Goal: Task Accomplishment & Management: Use online tool/utility

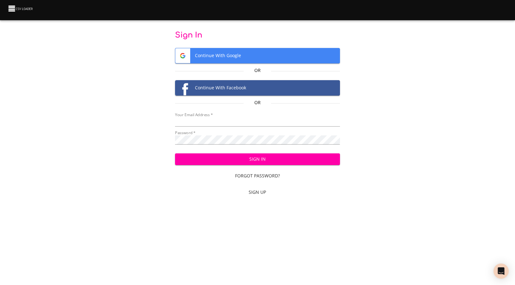
type input "[EMAIL_ADDRESS][DOMAIN_NAME]"
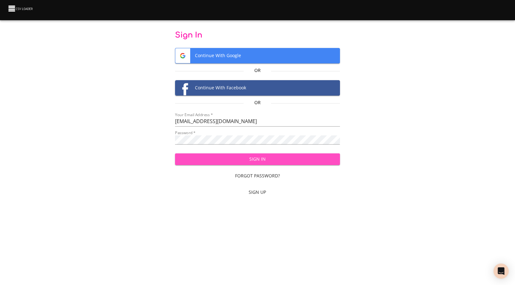
click at [287, 161] on span "Sign In" at bounding box center [257, 160] width 155 height 8
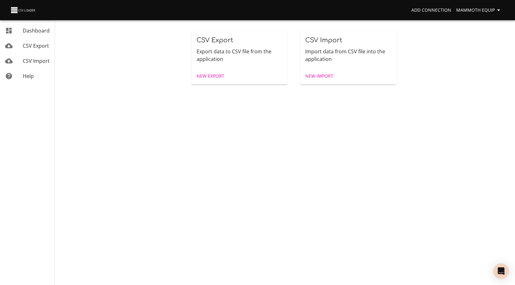
click at [38, 59] on span "CSV Import" at bounding box center [36, 61] width 27 height 7
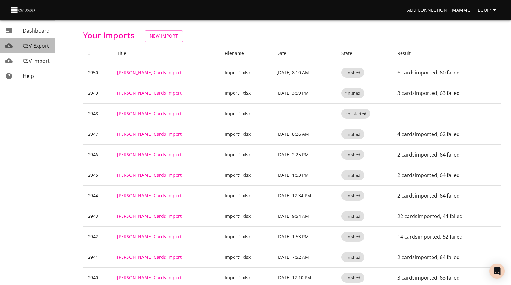
click at [38, 48] on span "CSV Export" at bounding box center [36, 45] width 26 height 7
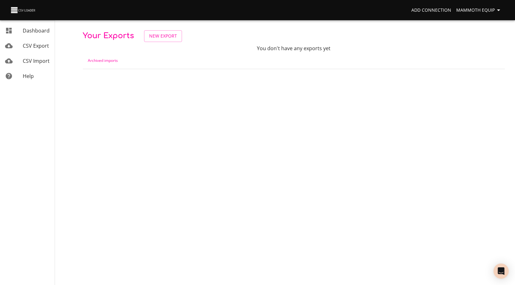
click at [45, 32] on span "Dashboard" at bounding box center [36, 30] width 27 height 7
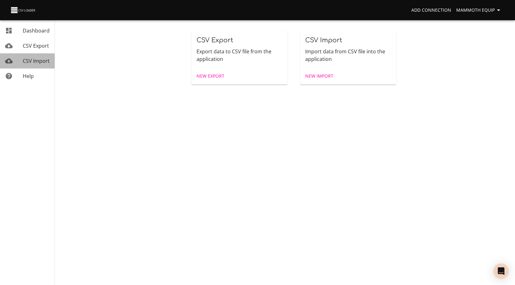
click at [42, 62] on span "CSV Import" at bounding box center [36, 61] width 27 height 7
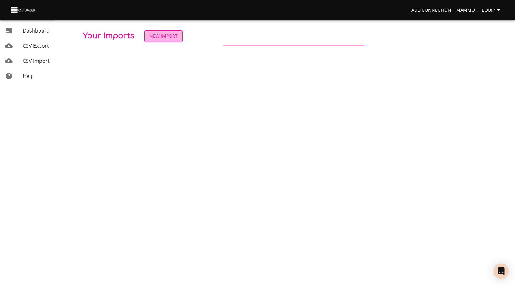
click at [168, 37] on span "New Import" at bounding box center [164, 36] width 28 height 8
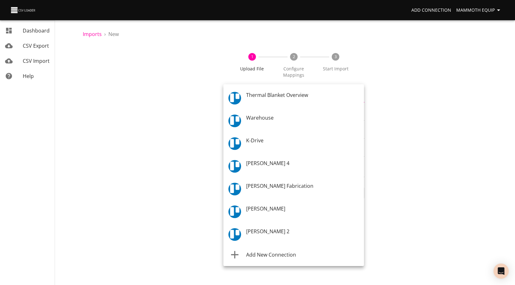
click at [236, 98] on body "Add Connection Mammoth Equip Dashboard CSV Export CSV Import Help Imports › New…" at bounding box center [257, 142] width 515 height 285
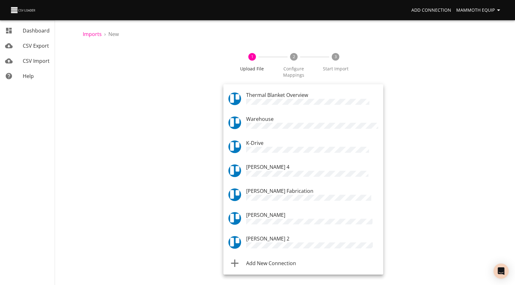
click at [200, 70] on div at bounding box center [257, 142] width 515 height 285
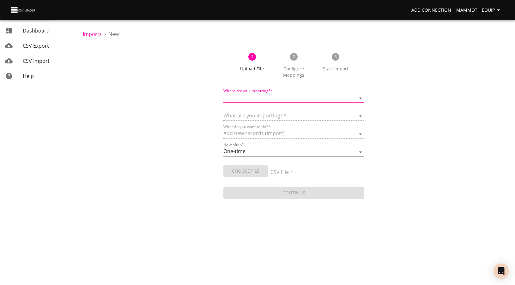
click at [240, 94] on body "Add Connection Mammoth Equip Dashboard CSV Export CSV Import Help Imports › New…" at bounding box center [257, 142] width 515 height 285
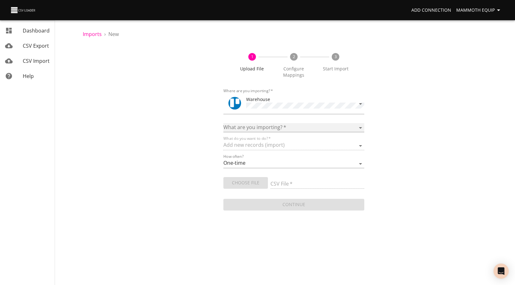
click at [361, 127] on select "Boards Cards Checkitems Checklists" at bounding box center [293, 127] width 141 height 9
select select "cards"
click at [223, 123] on select "Boards Cards Checkitems Checklists" at bounding box center [293, 127] width 141 height 9
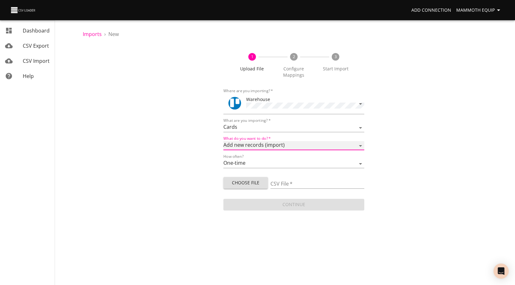
click at [287, 144] on select "Add new records (import) Update existing records (update) Add new and update ex…" at bounding box center [293, 145] width 141 height 9
click at [206, 153] on div "1 Upload File 2 Configure Mappings 3 Start Import Where are you importing?   * …" at bounding box center [294, 129] width 422 height 167
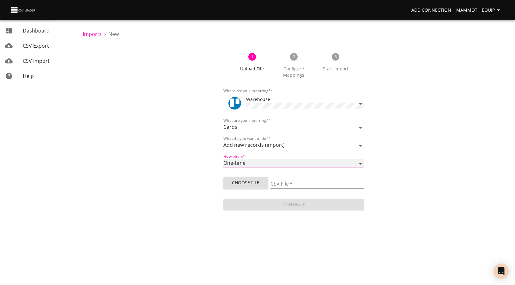
click at [235, 161] on select "One-time Auto import" at bounding box center [293, 163] width 141 height 9
click at [223, 159] on select "One-time Auto import" at bounding box center [293, 163] width 141 height 9
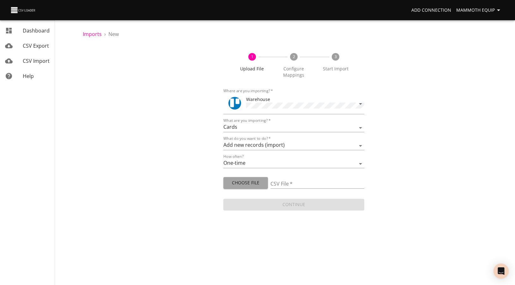
click at [235, 181] on span "Choose File" at bounding box center [246, 183] width 34 height 8
